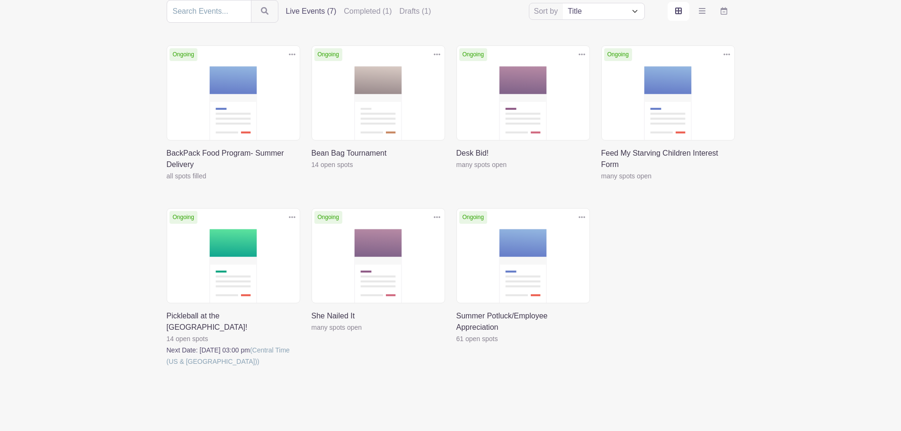
click at [167, 367] on link at bounding box center [167, 367] width 0 height 0
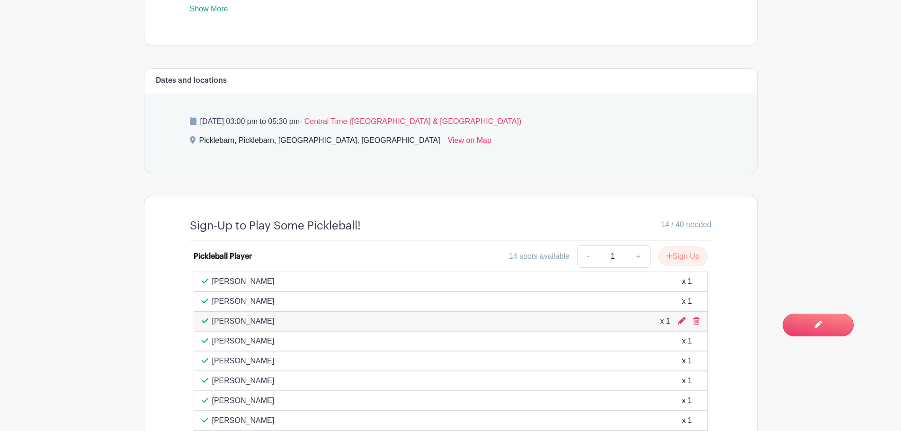
scroll to position [710, 0]
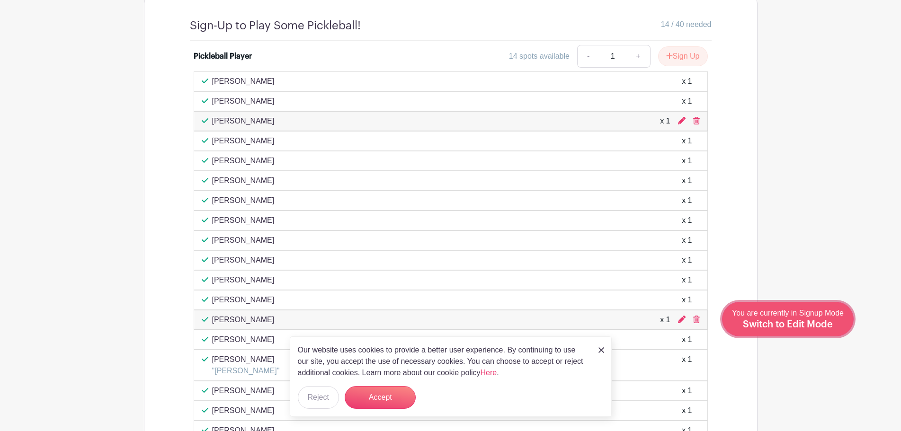
click at [825, 326] on span "Switch to Edit Mode" at bounding box center [788, 324] width 90 height 9
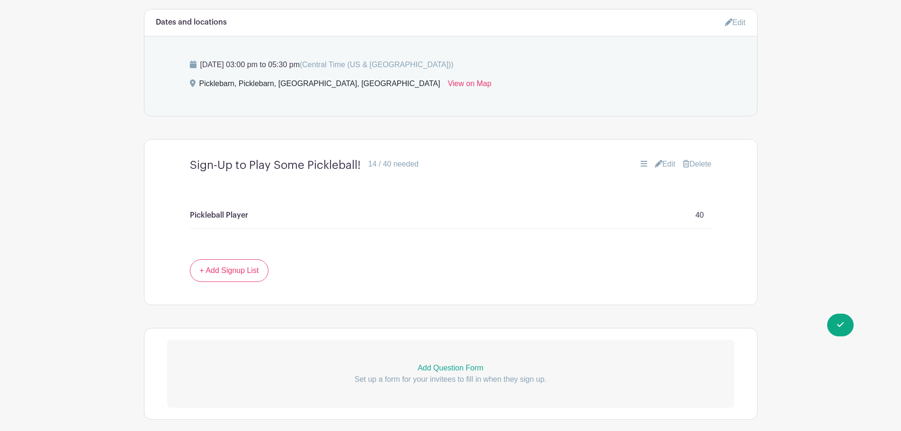
scroll to position [616, 0]
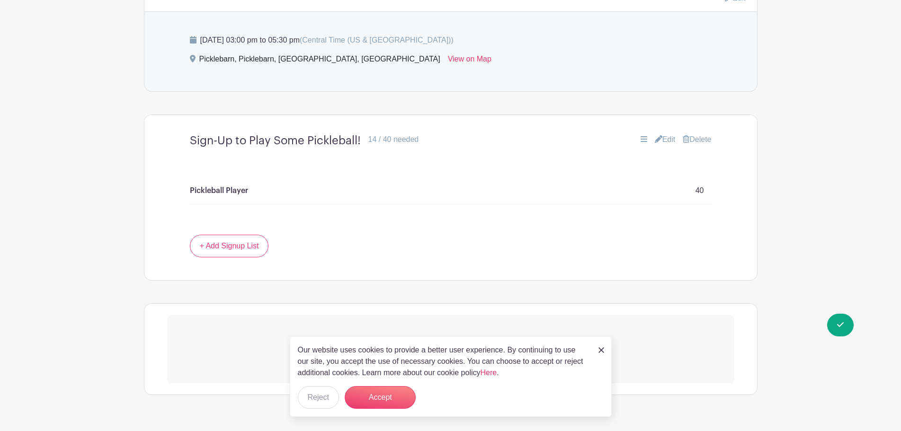
click at [664, 135] on link "Edit" at bounding box center [665, 139] width 21 height 11
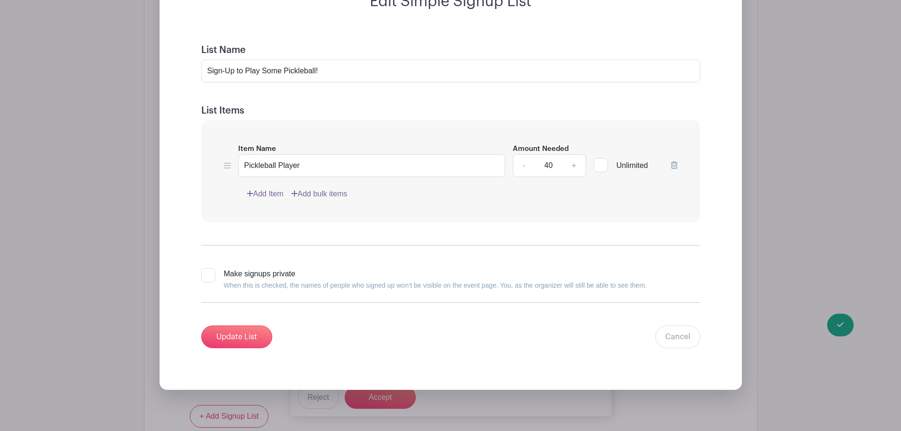
scroll to position [805, 0]
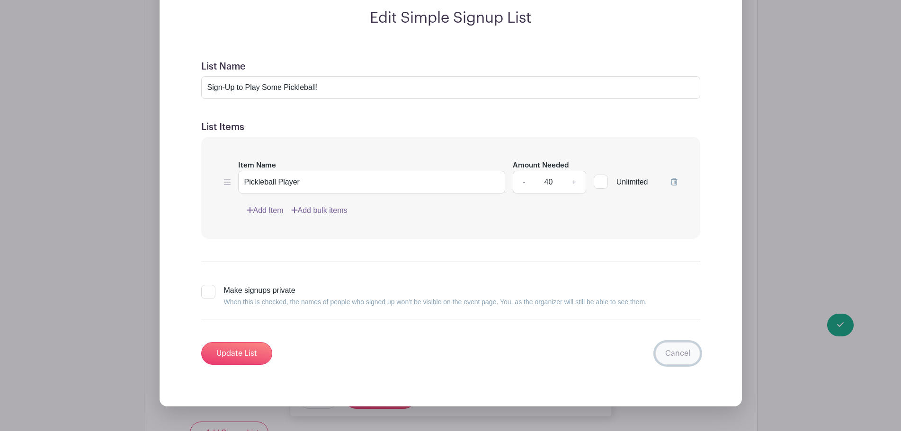
click at [676, 353] on link "Cancel" at bounding box center [677, 353] width 45 height 23
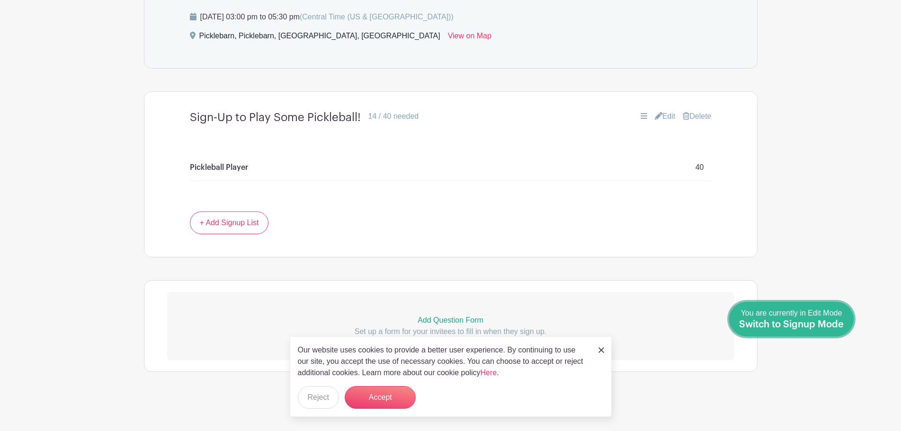
click at [843, 329] on span "Switch to Signup Mode" at bounding box center [791, 324] width 105 height 9
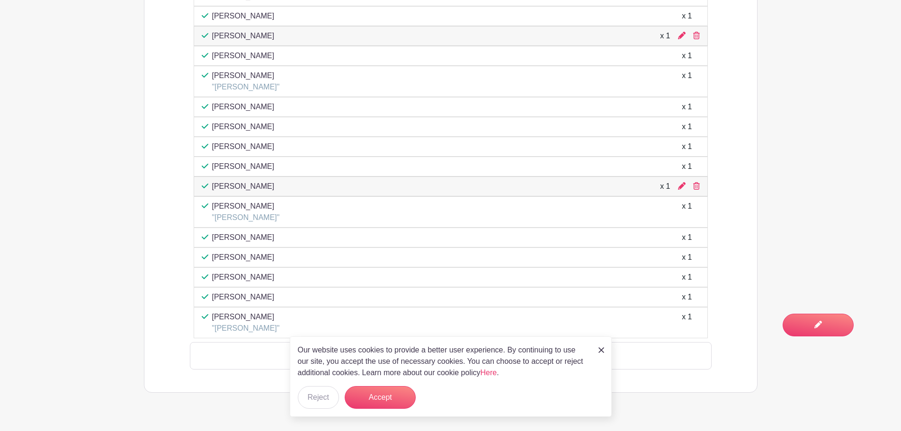
scroll to position [988, 0]
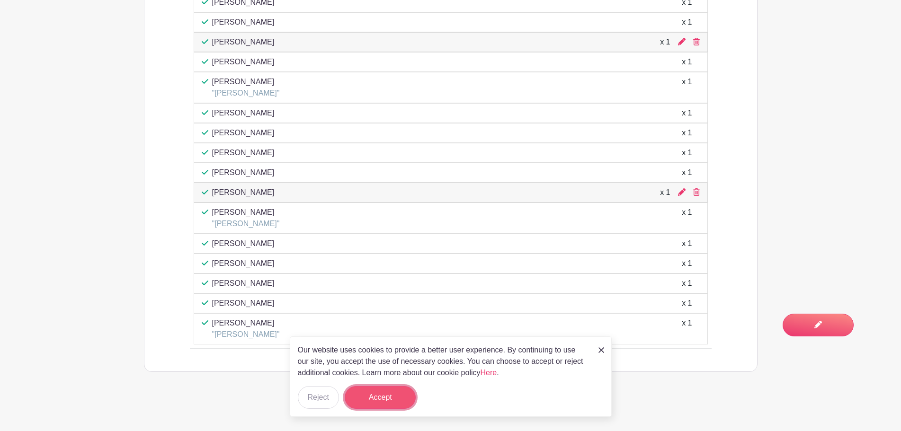
click at [388, 402] on button "Accept" at bounding box center [380, 397] width 71 height 23
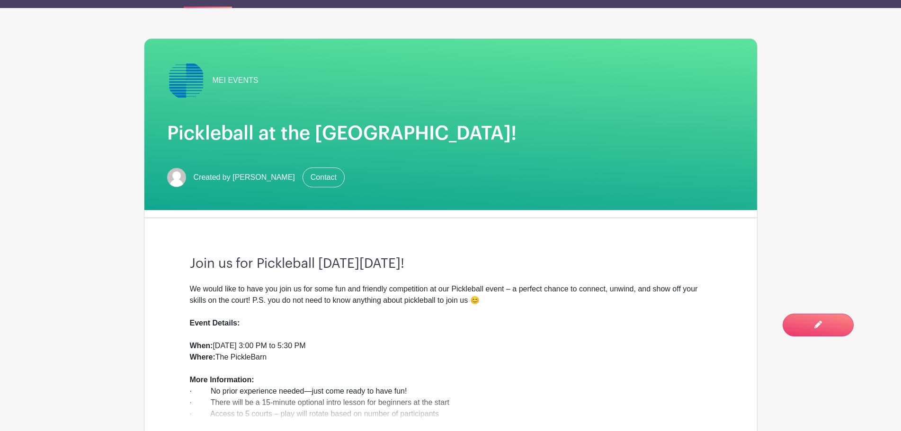
scroll to position [0, 0]
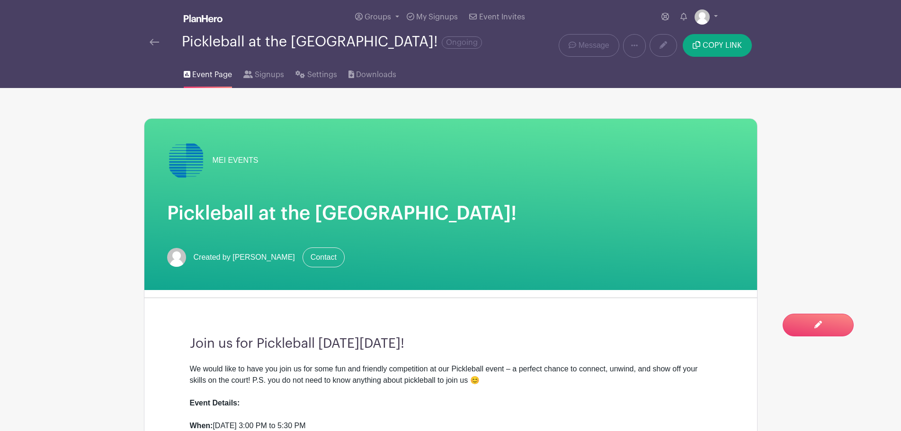
click at [153, 38] on link at bounding box center [154, 41] width 9 height 11
